Goal: Book appointment/travel/reservation

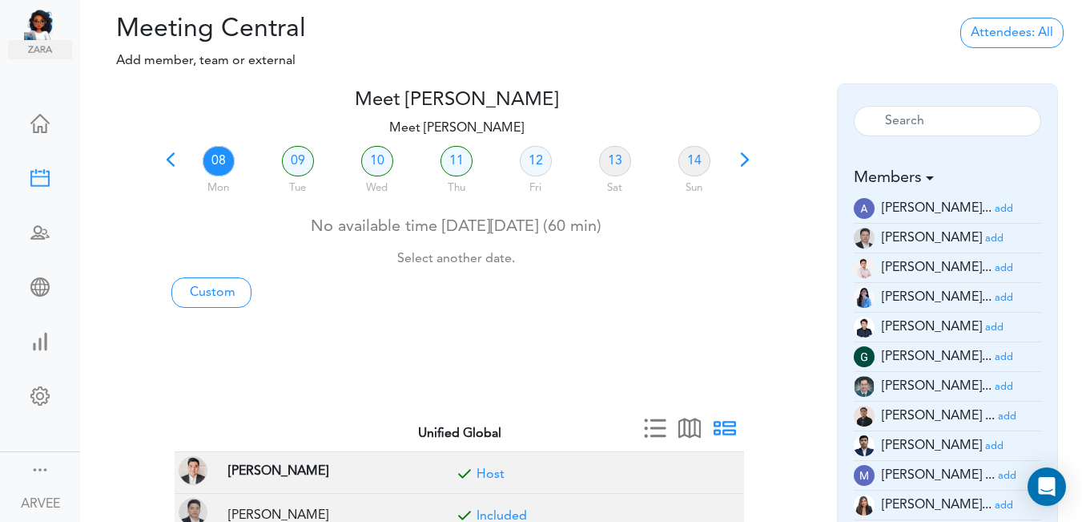
scroll to position [83, 0]
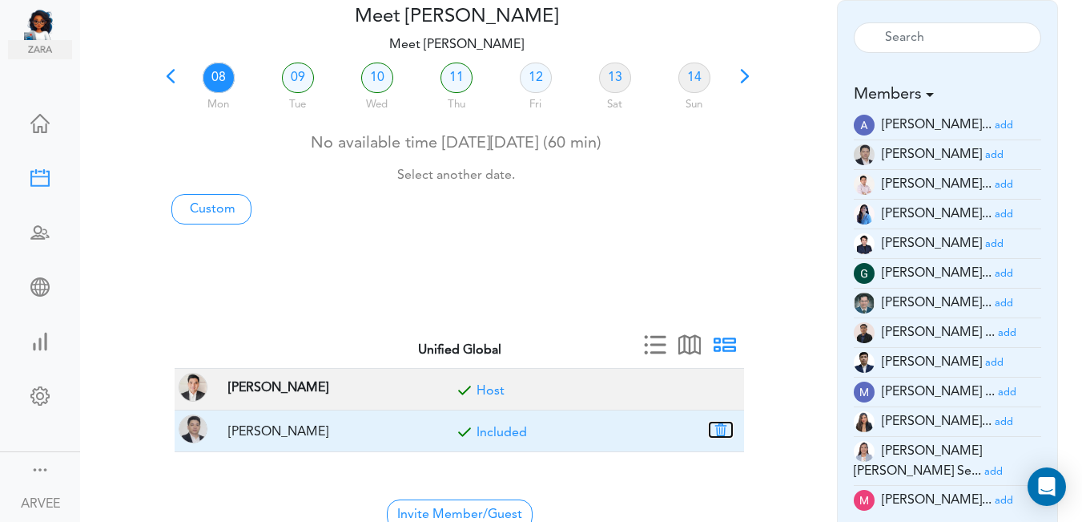
click at [722, 430] on button "button" at bounding box center [721, 429] width 22 height 14
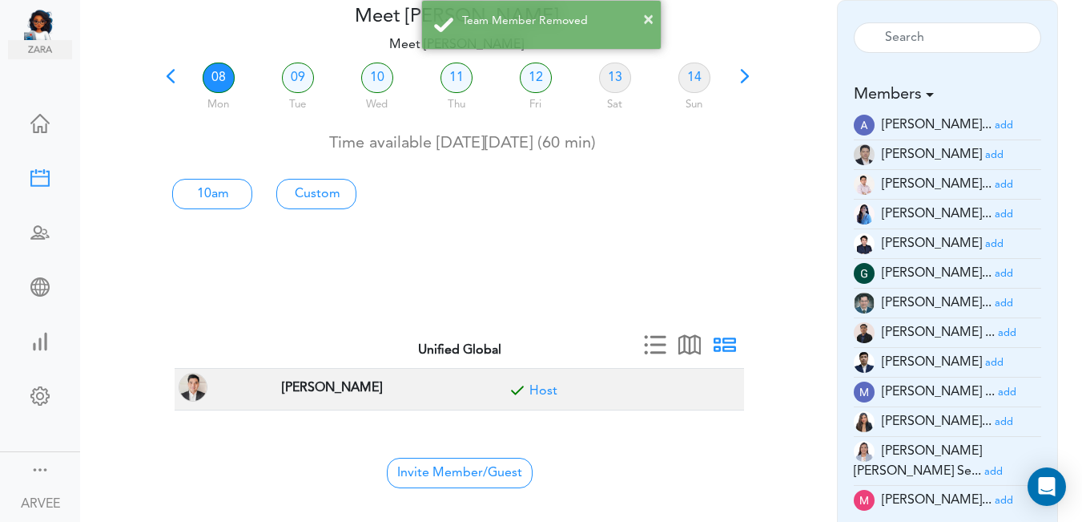
click at [216, 77] on link "08" at bounding box center [219, 77] width 32 height 30
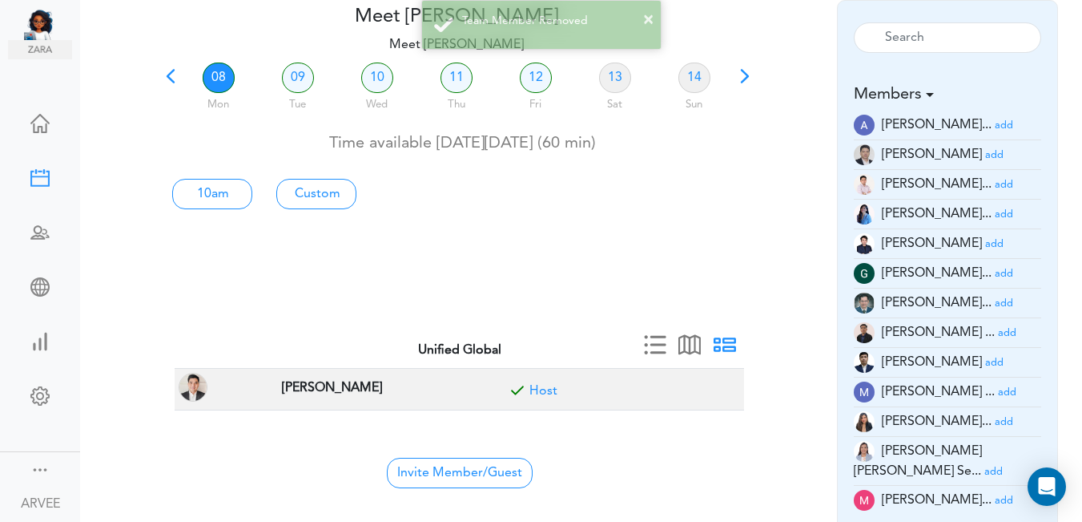
scroll to position [0, 0]
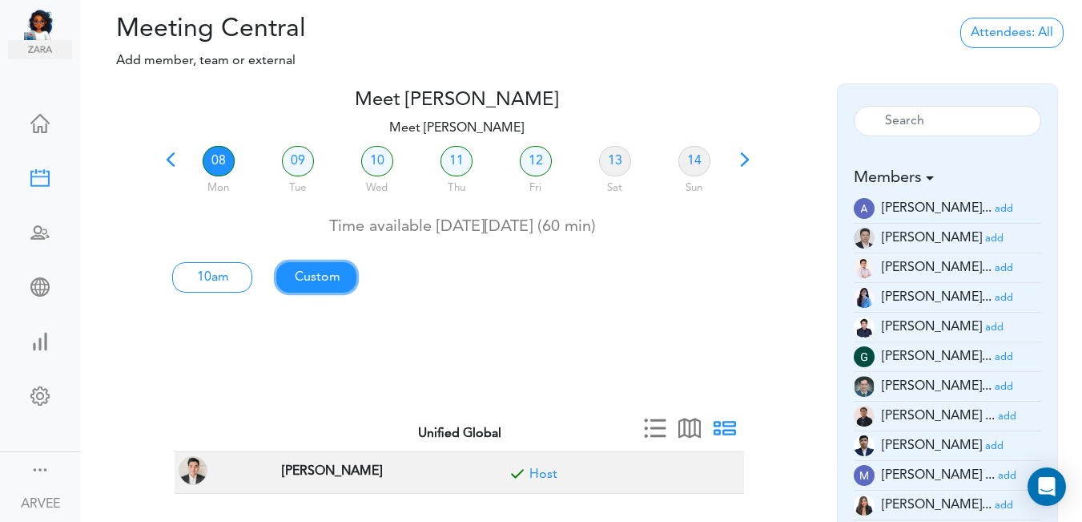
click at [252, 276] on link "Custom" at bounding box center [212, 277] width 80 height 30
type input "Meet [PERSON_NAME]"
type input "[URL][DOMAIN_NAME][SECURITY_DATA]"
type input "[DATE]T10:00"
type input "[DATE]T11:00"
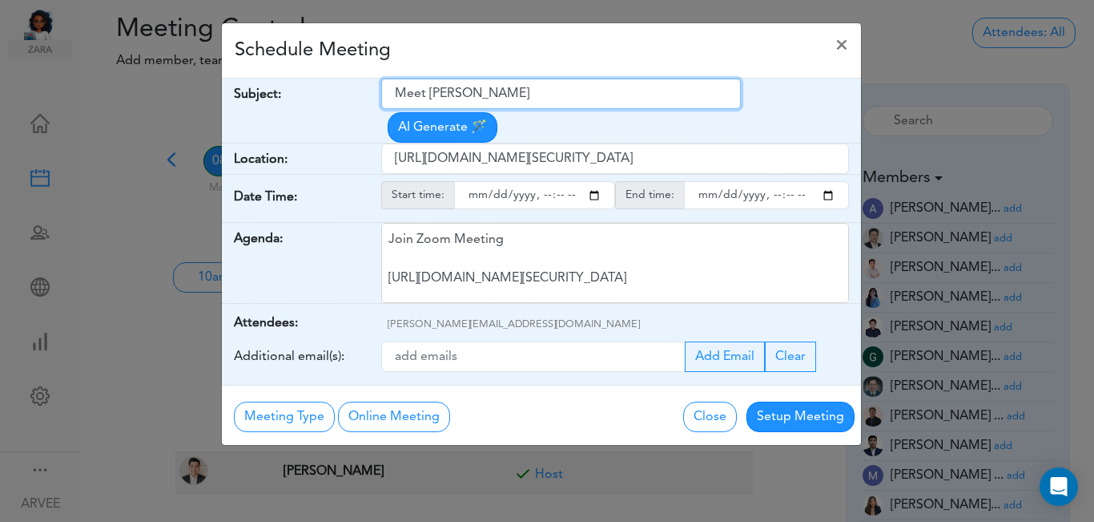
drag, startPoint x: 400, startPoint y: 94, endPoint x: 509, endPoint y: 95, distance: 109.0
click at [556, 86] on input "Meet [PERSON_NAME]" at bounding box center [561, 94] width 360 height 30
paste input "ABG Tax Planning Discussion - [PERSON_NAME], [PERSON_NAME]"
click at [397, 93] on input "ABG Tax Planning Discussion - [PERSON_NAME], [PERSON_NAME]" at bounding box center [561, 94] width 360 height 30
type input "Internal: ABG Tax Planning Discussion - [PERSON_NAME], [PERSON_NAME]"
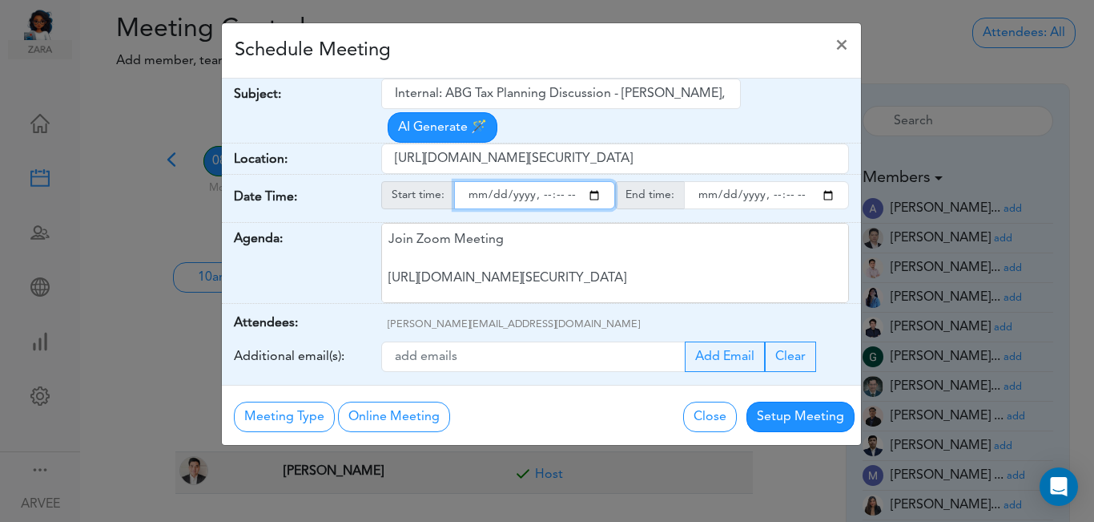
click at [593, 181] on input "starttime" at bounding box center [534, 195] width 161 height 28
click at [540, 181] on input "starttime" at bounding box center [534, 195] width 161 height 28
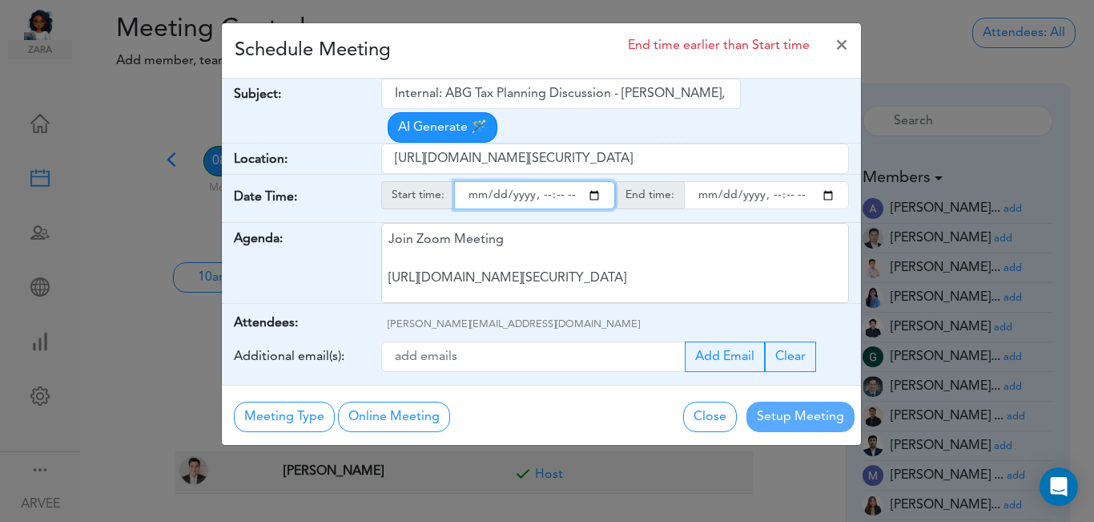
type input "[DATE]T14:00"
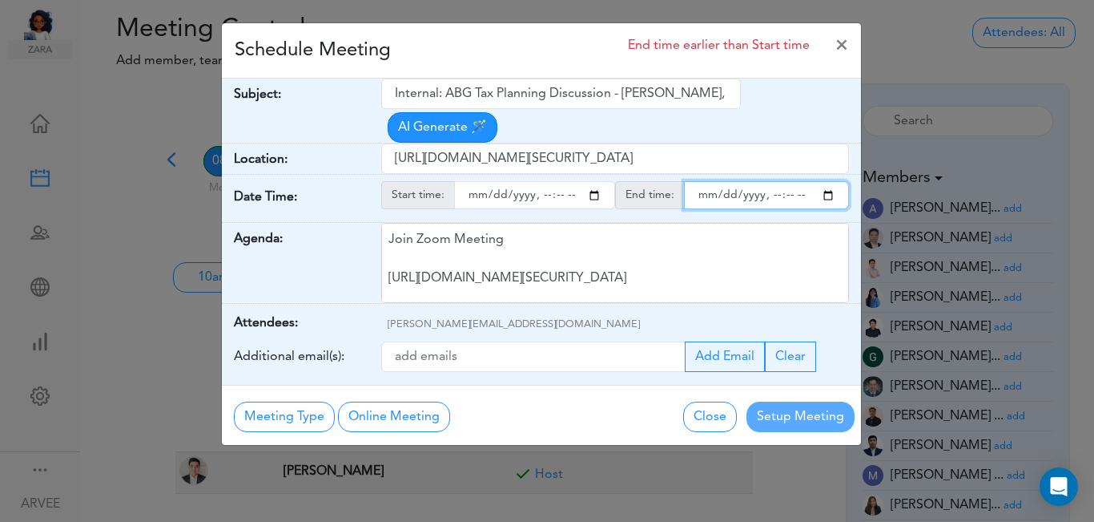
click at [830, 181] on input "endtime" at bounding box center [766, 195] width 165 height 28
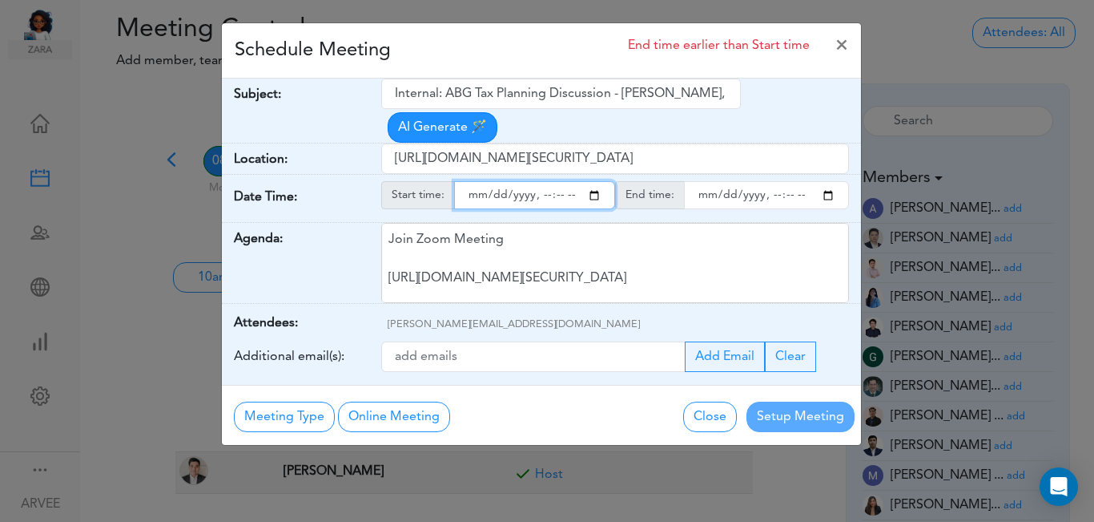
type input "[DATE]T23:00"
click at [541, 181] on input "starttime" at bounding box center [534, 195] width 161 height 28
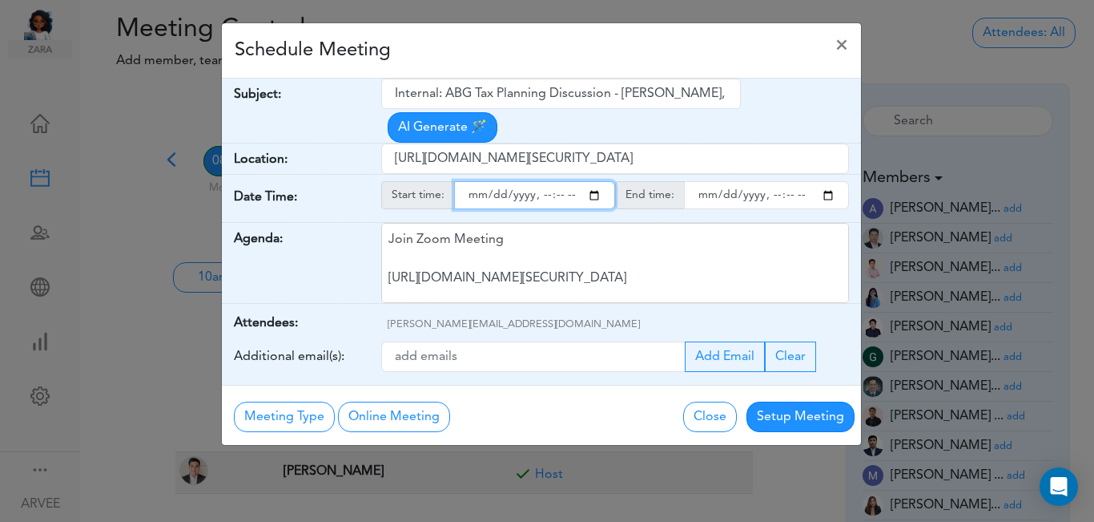
type input "[DATE]T12:45"
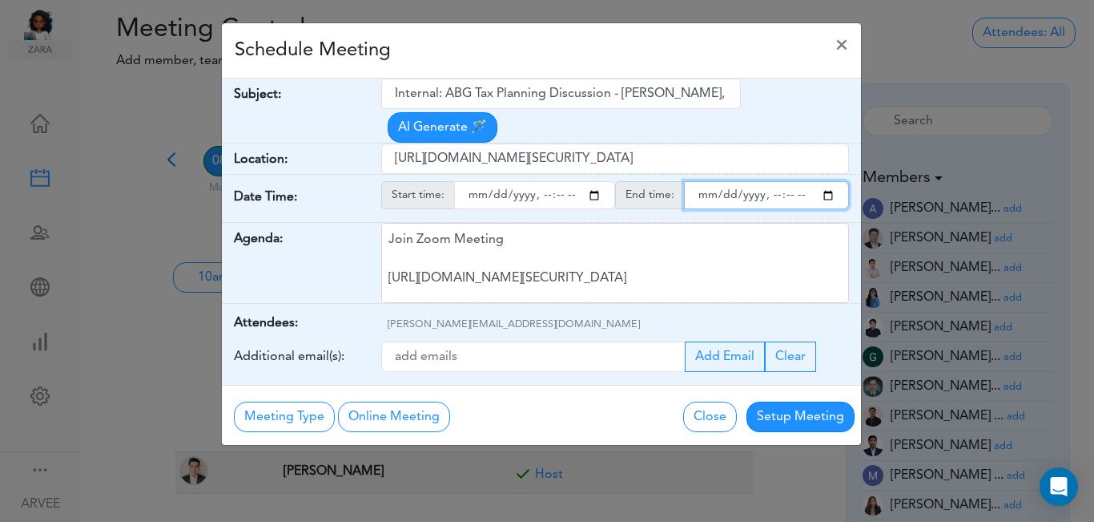
click at [769, 181] on input "endtime" at bounding box center [766, 195] width 165 height 28
type input "[DATE]T13:00"
click at [610, 43] on div "Schedule Meeting ×" at bounding box center [541, 50] width 639 height 55
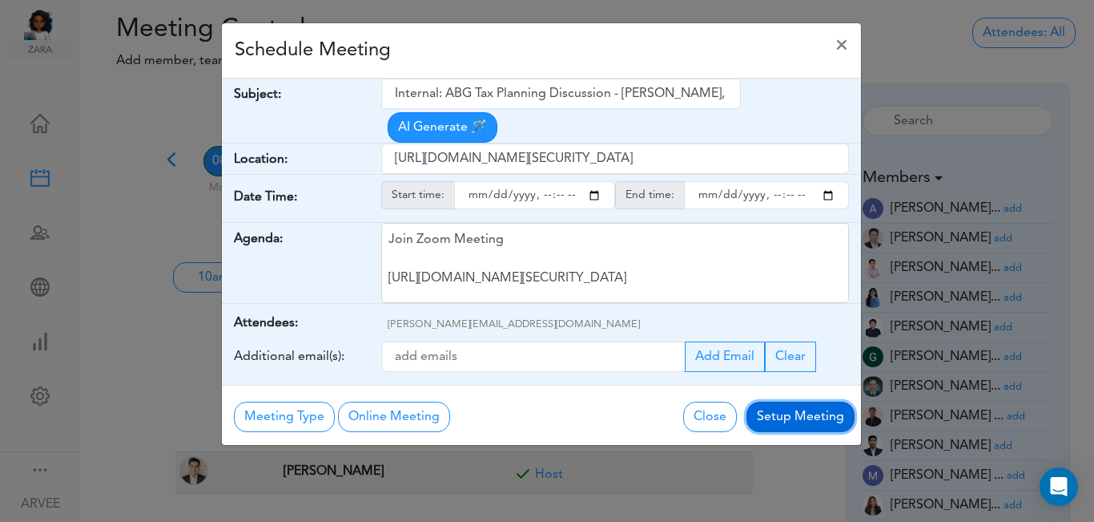
click at [777, 401] on button "Setup Meeting" at bounding box center [801, 416] width 108 height 30
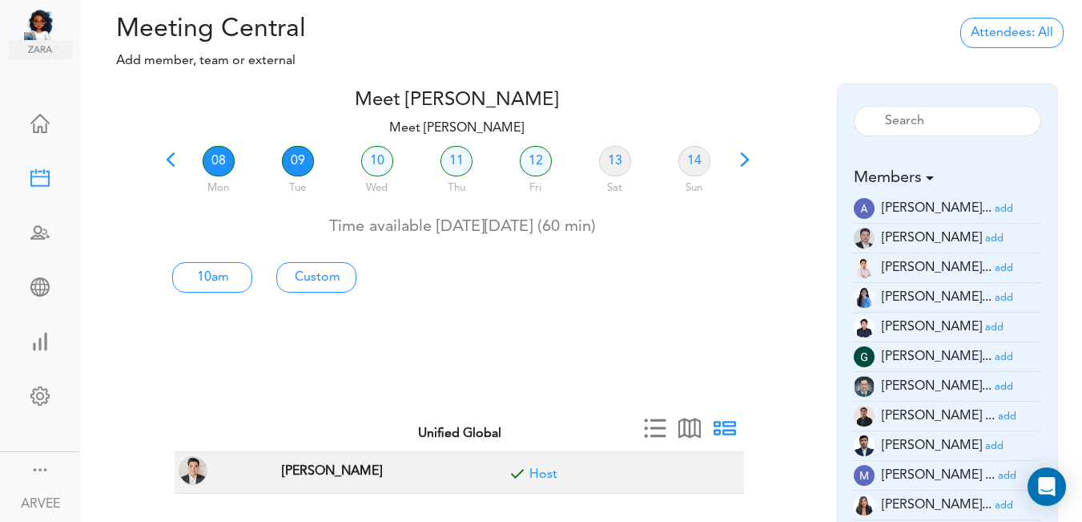
click at [298, 164] on link "09" at bounding box center [298, 161] width 32 height 30
click at [252, 277] on link "Custom" at bounding box center [212, 277] width 80 height 30
type input "Meet [PERSON_NAME]"
type input "[URL][DOMAIN_NAME][SECURITY_DATA]"
type input "[DATE]T10:00"
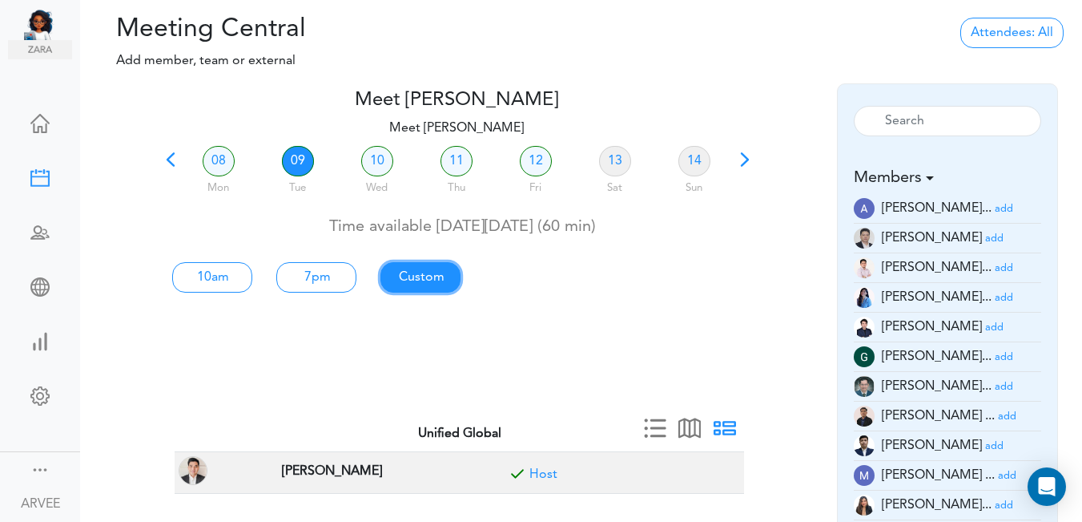
type input "[DATE]T11:00"
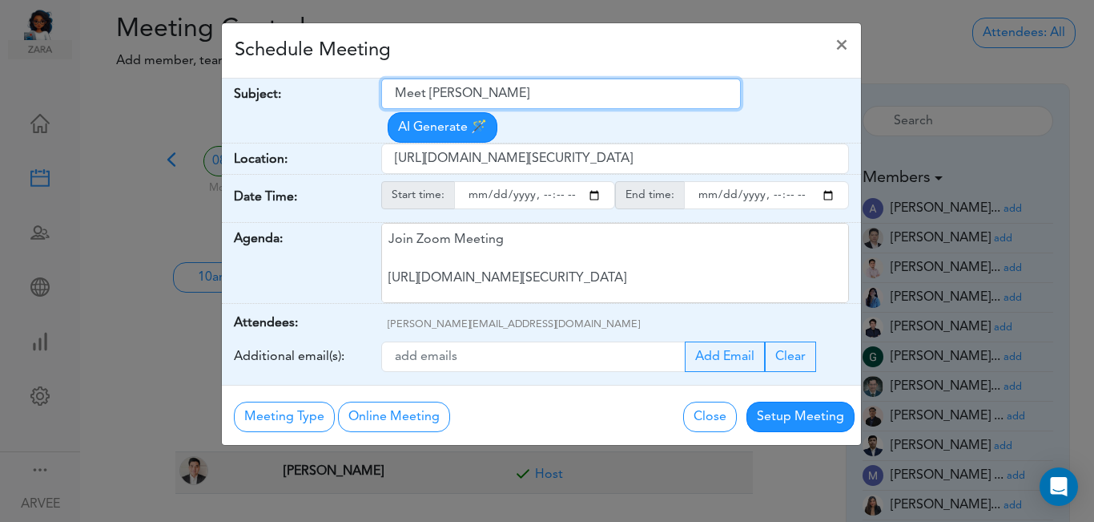
click at [397, 93] on input "Meet [PERSON_NAME]" at bounding box center [561, 94] width 360 height 30
drag, startPoint x: 398, startPoint y: 93, endPoint x: 525, endPoint y: 91, distance: 126.6
click at [525, 91] on input "Meet [PERSON_NAME]" at bounding box center [561, 94] width 360 height 30
paste input "[INTERNAL CALL] GSGC, Inc - HSA and SIMPLE IRA"
type input "[INTERNAL CALL] GSGC, Inc - HSA and SIMPLE IRA"
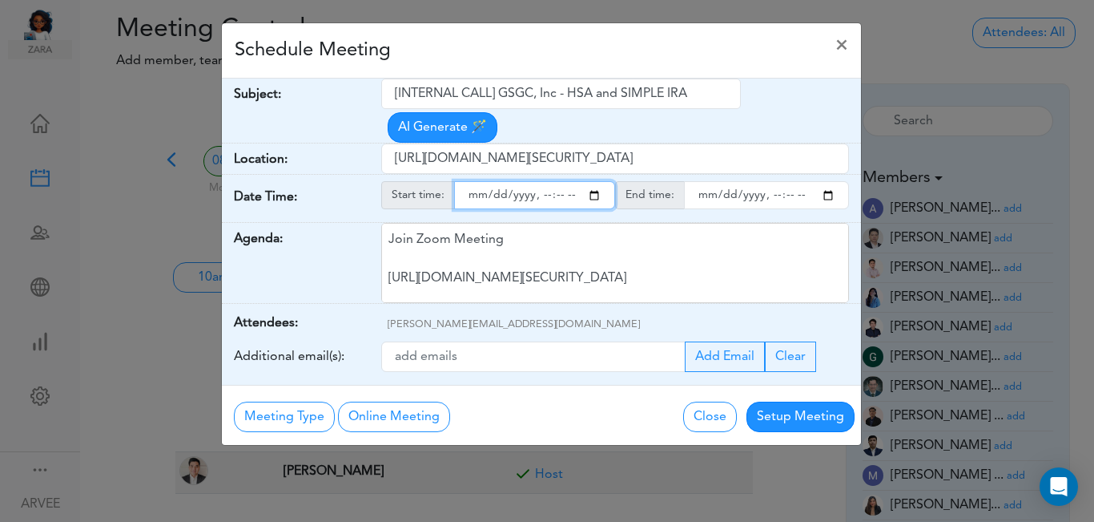
click at [597, 181] on input "starttime" at bounding box center [534, 195] width 161 height 28
click at [546, 181] on input "starttime" at bounding box center [534, 195] width 161 height 28
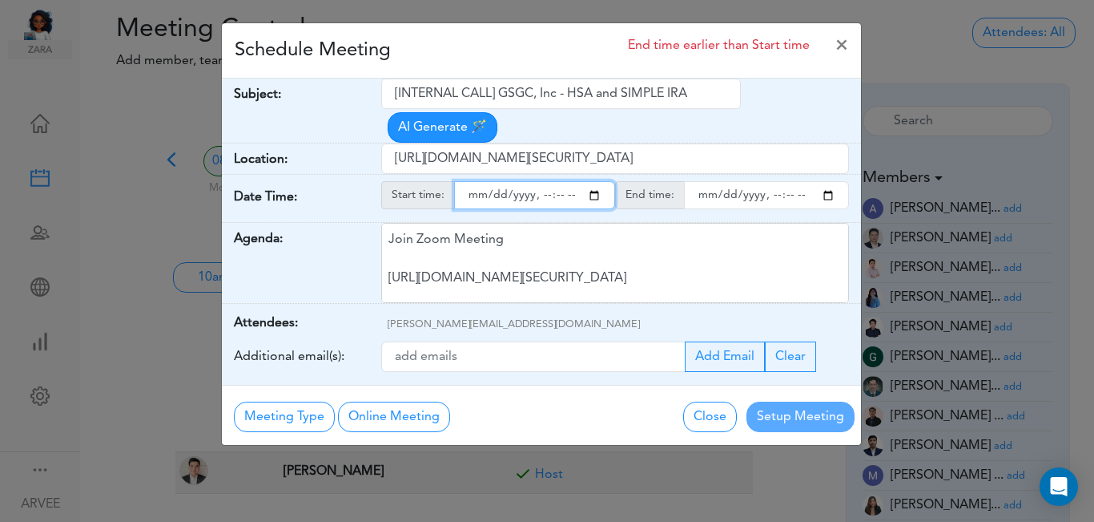
type input "[DATE]T17:00"
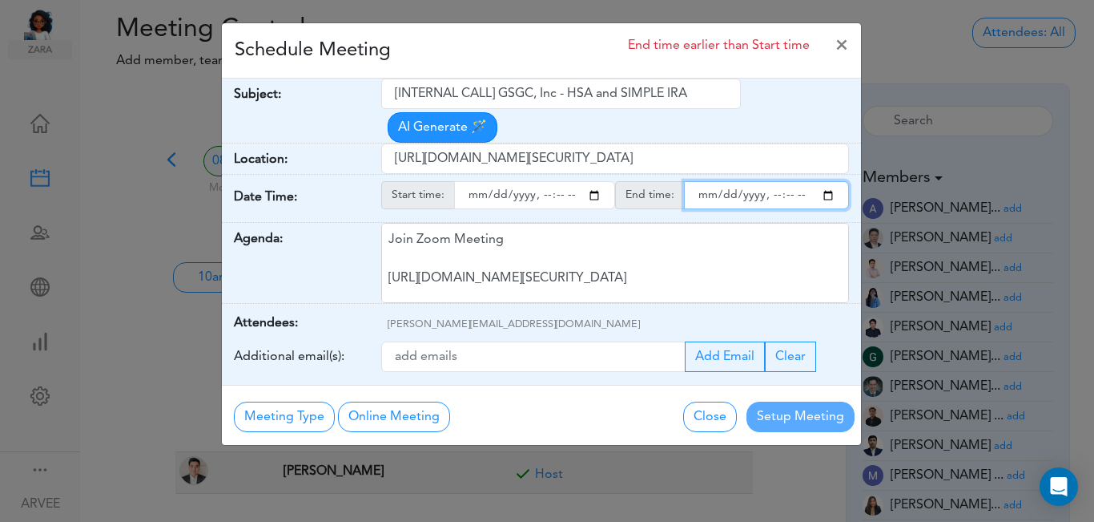
click at [831, 181] on input "endtime" at bounding box center [766, 195] width 165 height 28
click at [773, 181] on input "endtime" at bounding box center [766, 195] width 165 height 28
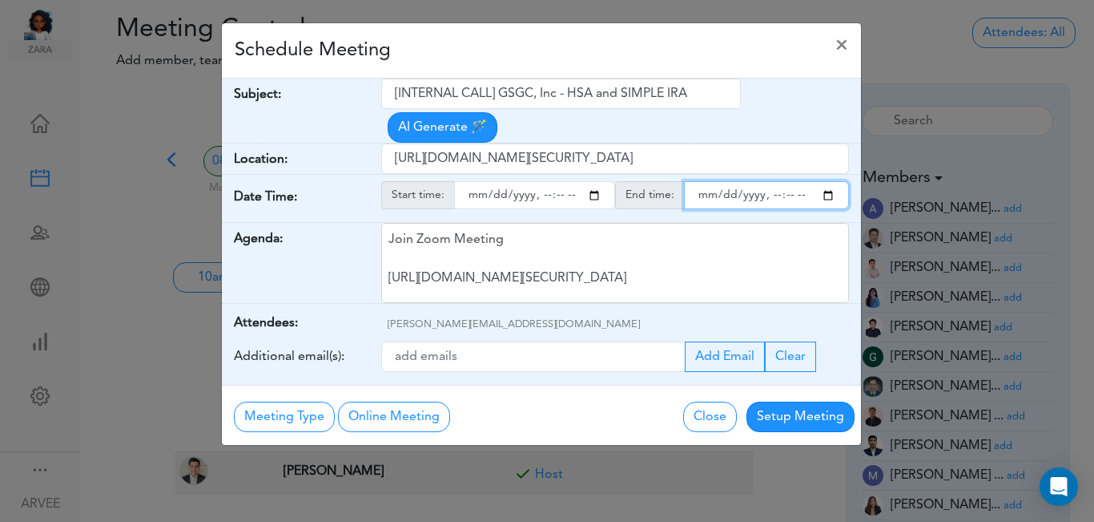
type input "[DATE]T18:00"
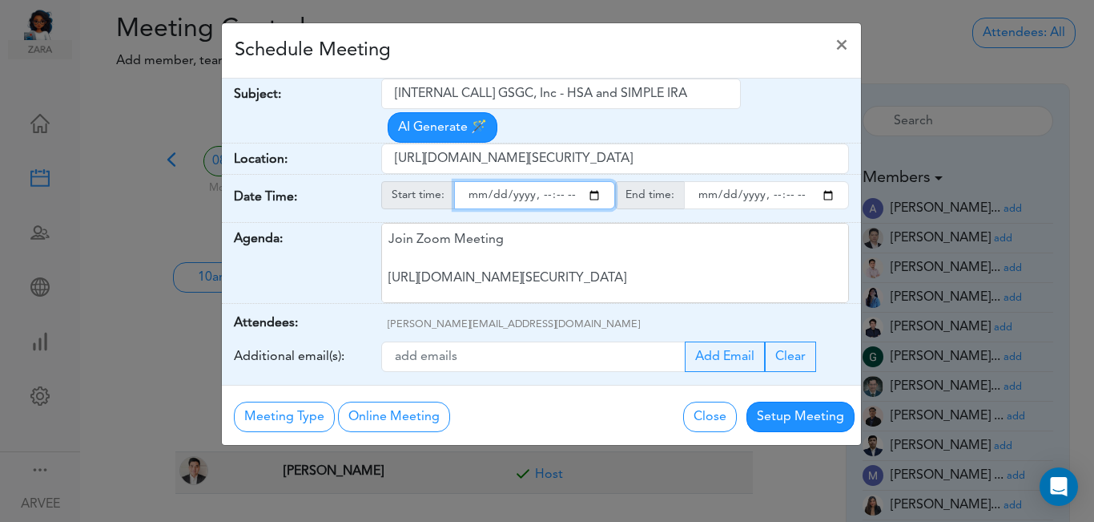
click at [559, 181] on input "starttime" at bounding box center [534, 195] width 161 height 28
type input "[DATE]T17:30"
click at [514, 37] on div "Schedule Meeting ×" at bounding box center [541, 50] width 639 height 55
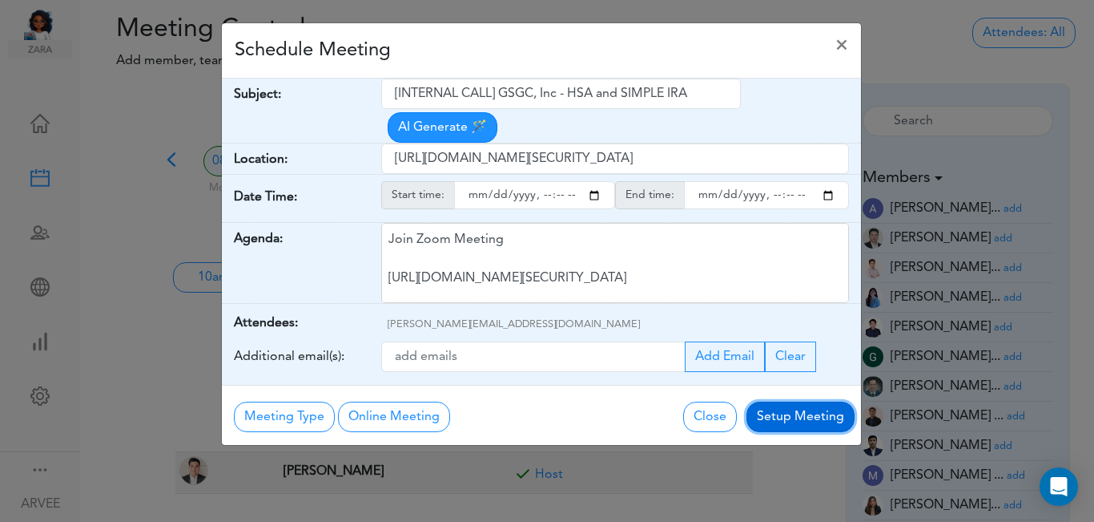
click at [789, 401] on button "Setup Meeting" at bounding box center [801, 416] width 108 height 30
